Goal: Transaction & Acquisition: Purchase product/service

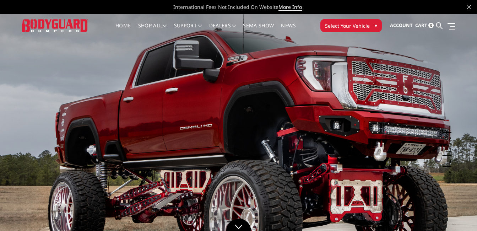
click at [348, 25] on span "Select Your Vehicle" at bounding box center [347, 25] width 45 height 7
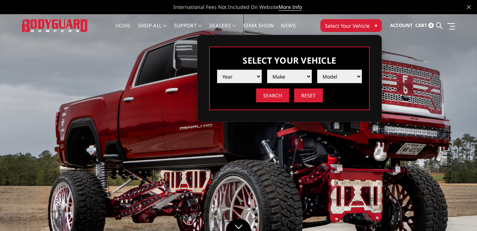
click at [258, 76] on select "Year 2025 2024 2023 2022 2021 2020 2019 2018 2017 2016 2015 2014 2013 2012 2011…" at bounding box center [239, 76] width 45 height 13
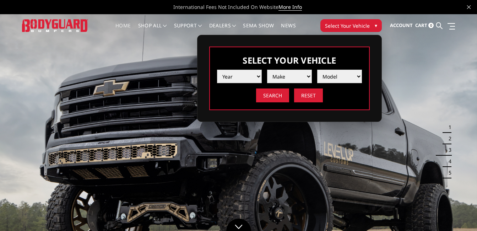
select select "yr_2021"
click at [217, 70] on select "Year 2025 2024 2023 2022 2021 2020 2019 2018 2017 2016 2015 2014 2013 2012 2011…" at bounding box center [239, 76] width 45 height 13
click at [308, 75] on select "Make Chevrolet Ford GMC Ram Toyota" at bounding box center [289, 76] width 45 height 13
select select "mk_ram"
click at [267, 70] on select "Make Chevrolet Ford GMC Ram Toyota" at bounding box center [289, 76] width 45 height 13
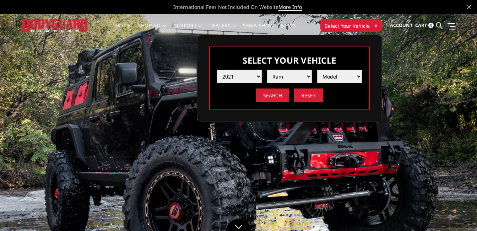
click at [356, 76] on select "Model 1500 6-Lug 1500 Rebel 2500 / 3500 4500 / 5500 TRX" at bounding box center [339, 76] width 45 height 13
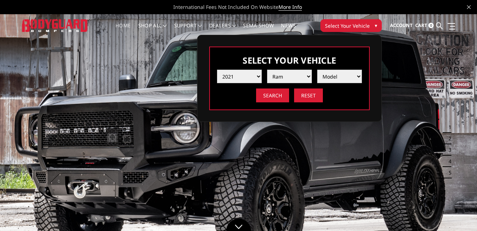
select select "md_2500-3500"
click at [317, 70] on select "Model 1500 6-Lug 1500 Rebel 2500 / 3500 4500 / 5500 TRX" at bounding box center [339, 76] width 45 height 13
click at [278, 97] on input "Search" at bounding box center [272, 95] width 33 height 14
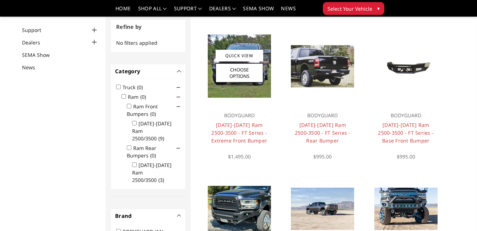
scroll to position [57, 0]
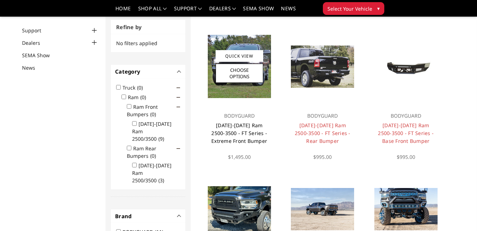
click at [236, 122] on link "2019-2026 Ram 2500-3500 - FT Series - Extreme Front Bumper" at bounding box center [239, 133] width 56 height 22
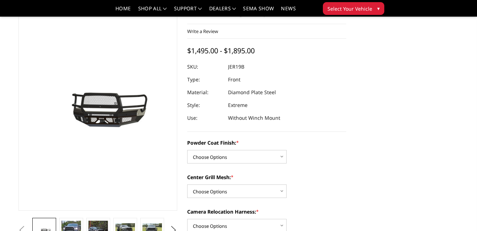
scroll to position [71, 0]
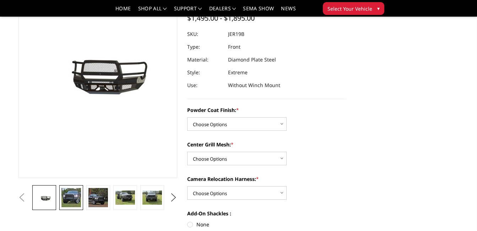
click at [73, 197] on img at bounding box center [70, 197] width 19 height 19
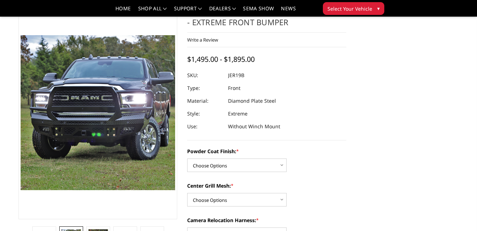
scroll to position [65, 0]
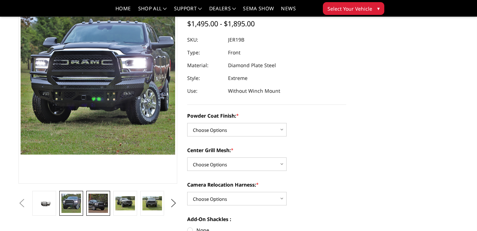
click at [99, 201] on img at bounding box center [97, 202] width 19 height 19
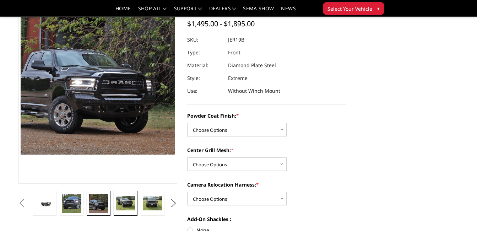
click at [126, 200] on img at bounding box center [125, 203] width 19 height 15
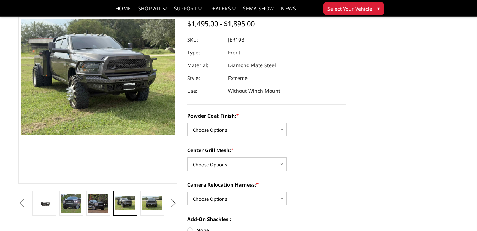
scroll to position [85, 0]
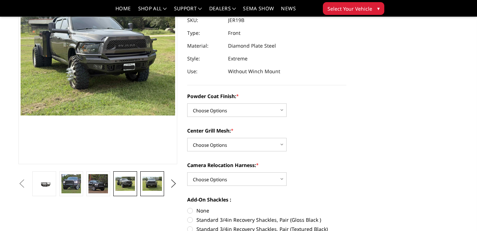
click at [152, 182] on img at bounding box center [151, 183] width 19 height 15
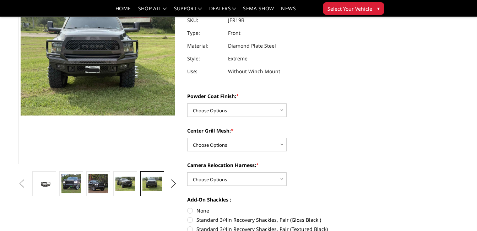
click at [27, 181] on button "Previous" at bounding box center [22, 183] width 11 height 11
click at [27, 182] on button "Previous" at bounding box center [22, 183] width 11 height 11
click at [53, 182] on img at bounding box center [43, 183] width 19 height 9
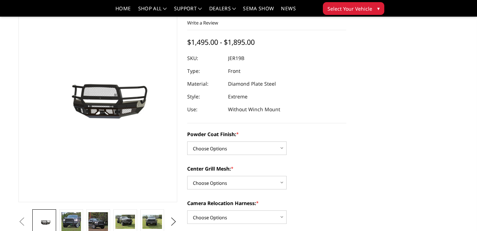
scroll to position [0, 0]
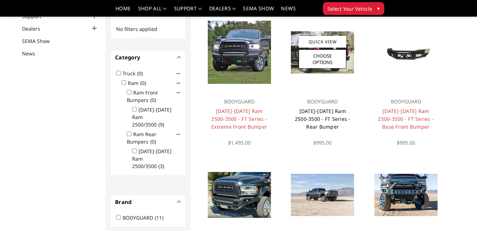
scroll to position [71, 0]
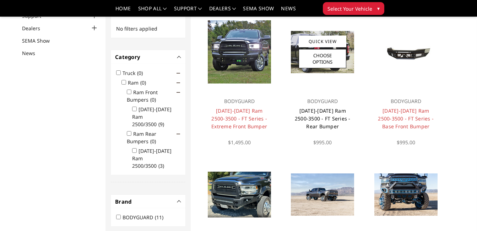
click at [326, 111] on link "2019-2026 Ram 2500-3500 - FT Series - Rear Bumper" at bounding box center [323, 118] width 56 height 22
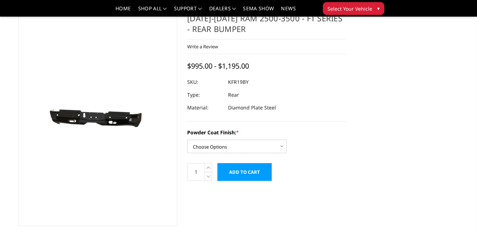
scroll to position [35, 0]
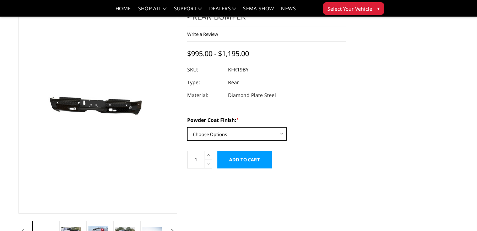
click at [281, 134] on select "Choose Options Bare Metal Gloss Black Powder Coat Textured Black Powder Coat" at bounding box center [236, 133] width 99 height 13
select select "3415"
click at [187, 127] on select "Choose Options Bare Metal Gloss Black Powder Coat Textured Black Powder Coat" at bounding box center [236, 133] width 99 height 13
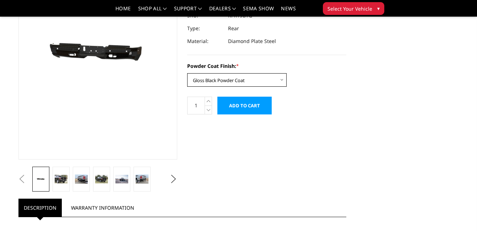
scroll to position [71, 0]
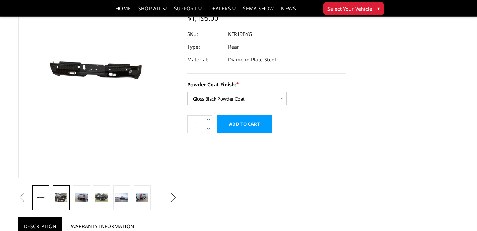
click at [61, 197] on img at bounding box center [61, 197] width 12 height 8
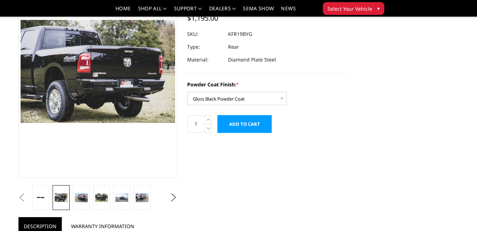
scroll to position [56, 0]
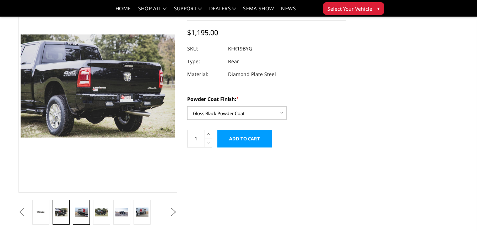
click at [82, 212] on img at bounding box center [81, 211] width 12 height 9
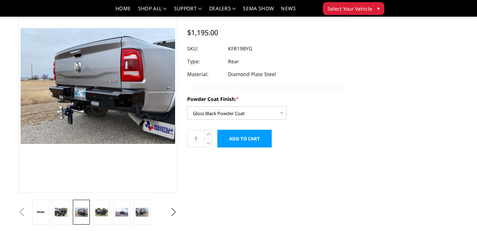
scroll to position [50, 0]
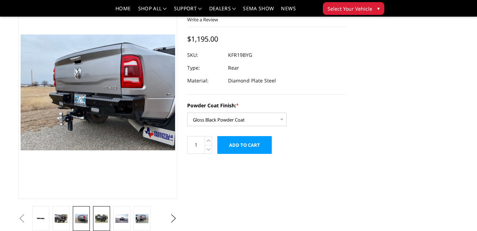
click at [101, 211] on link at bounding box center [101, 218] width 17 height 25
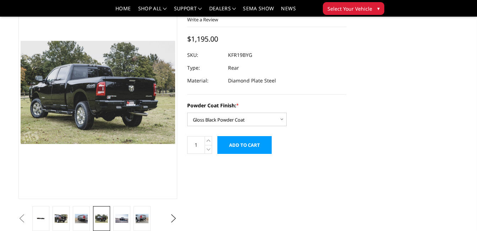
scroll to position [56, 0]
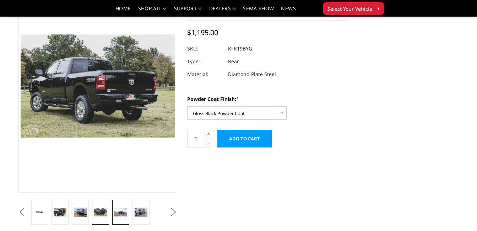
click at [117, 213] on img at bounding box center [120, 212] width 12 height 8
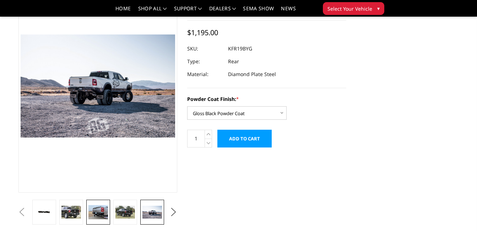
click at [103, 216] on img at bounding box center [97, 212] width 19 height 15
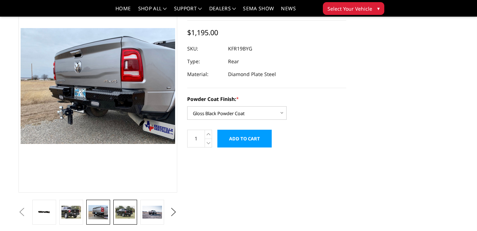
click at [131, 207] on img at bounding box center [124, 211] width 19 height 13
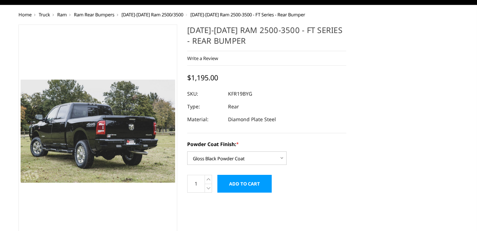
scroll to position [0, 0]
